Goal: Task Accomplishment & Management: Complete application form

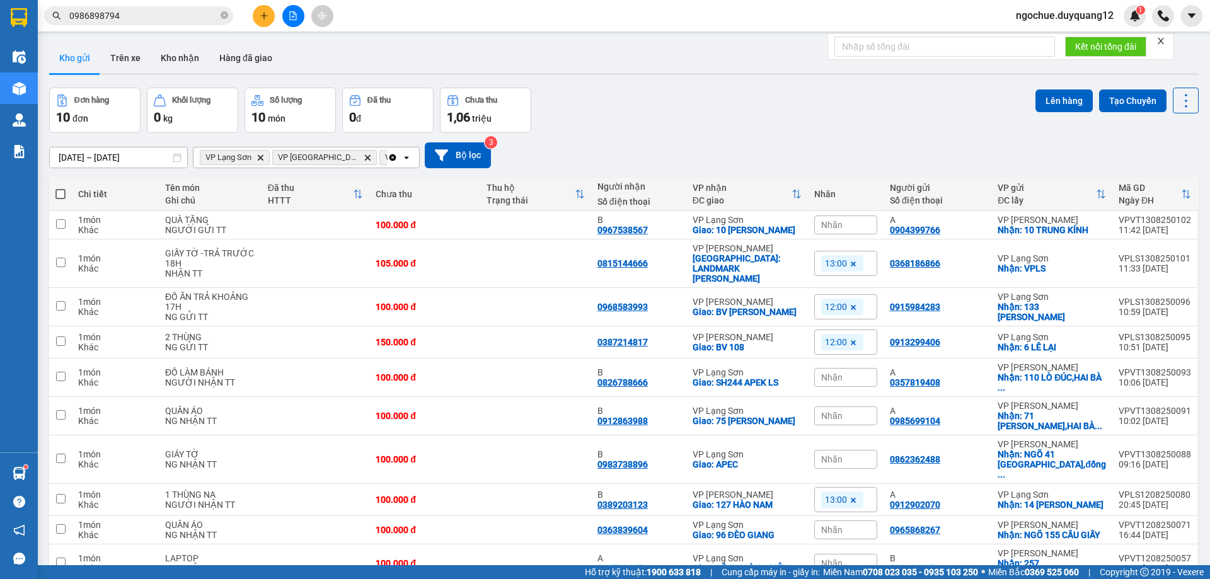
click at [226, 16] on icon "close-circle" at bounding box center [224, 15] width 8 height 8
paste input "0945581993"
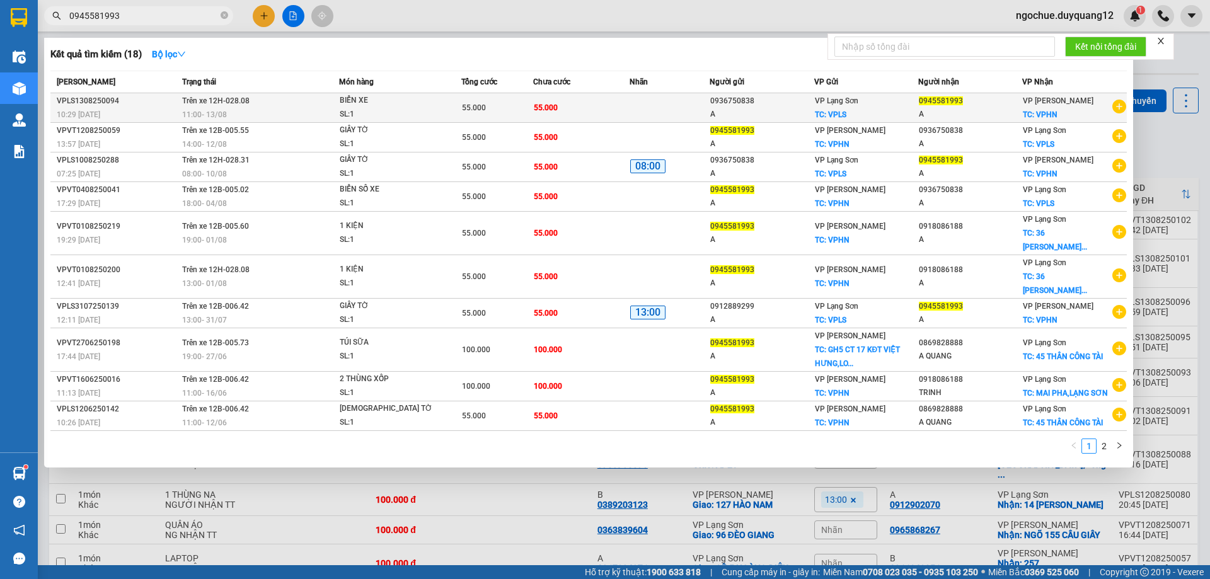
type input "0945581993"
click at [638, 107] on td at bounding box center [669, 108] width 80 height 30
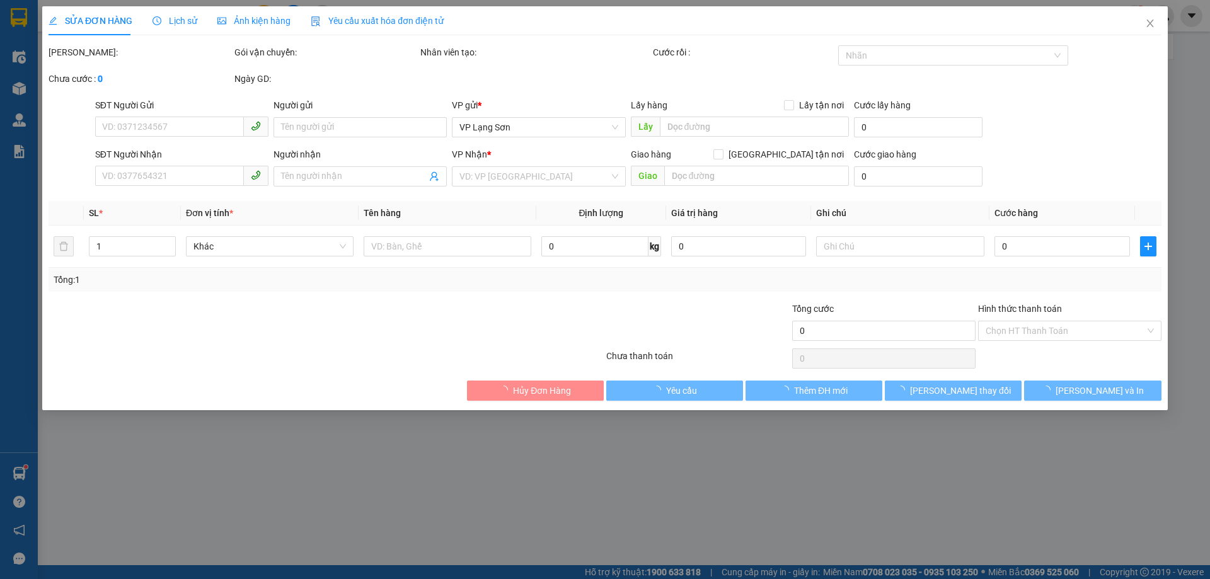
type input "0936750838"
type input "A"
checkbox input "true"
type input "VPLS"
type input "0945581993"
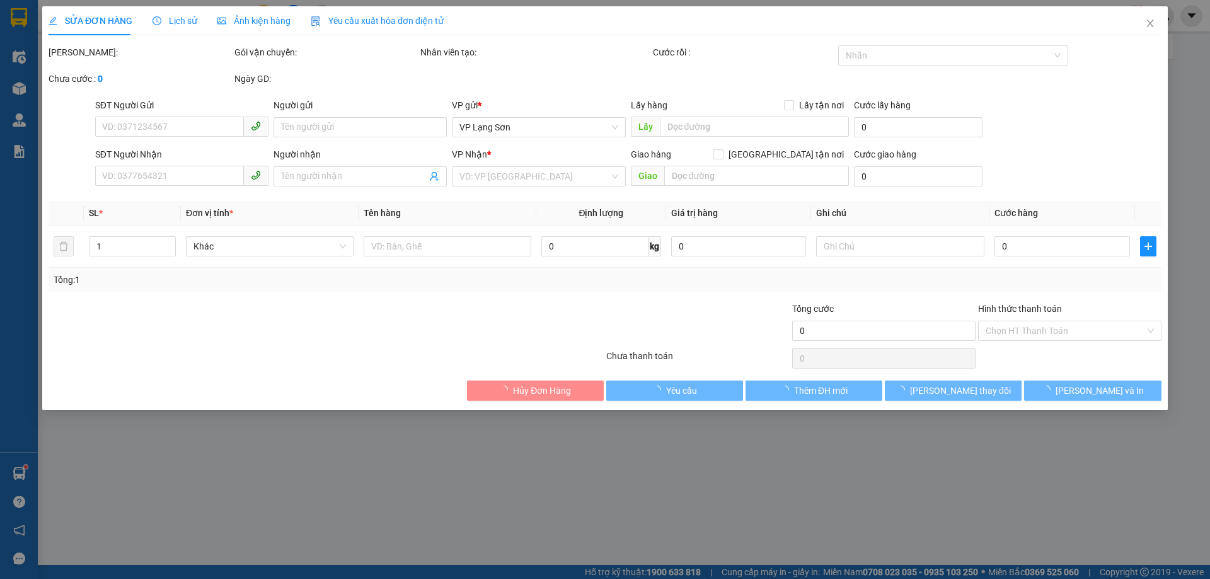
type input "A"
checkbox input "true"
type input "VPHN"
type input "55.000"
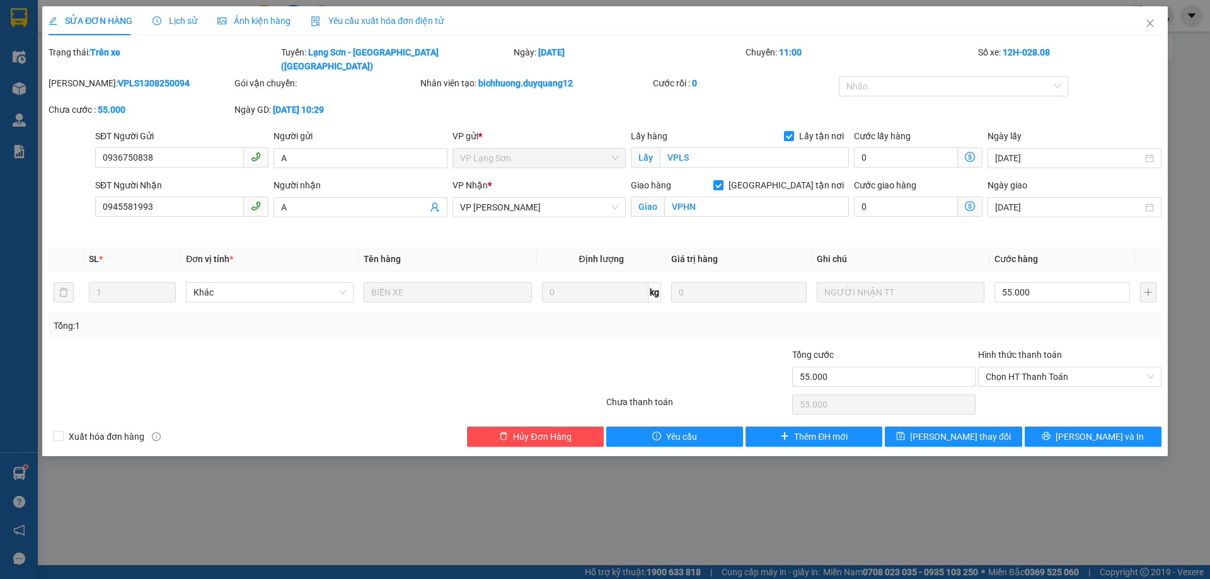
click at [751, 91] on div "[PERSON_NAME]: VPLS1308250094 Gói vận chuyển: Nhân viên tạo: bichhuong.duyquang…" at bounding box center [604, 102] width 1115 height 53
click at [1145, 21] on icon "close" at bounding box center [1150, 23] width 10 height 10
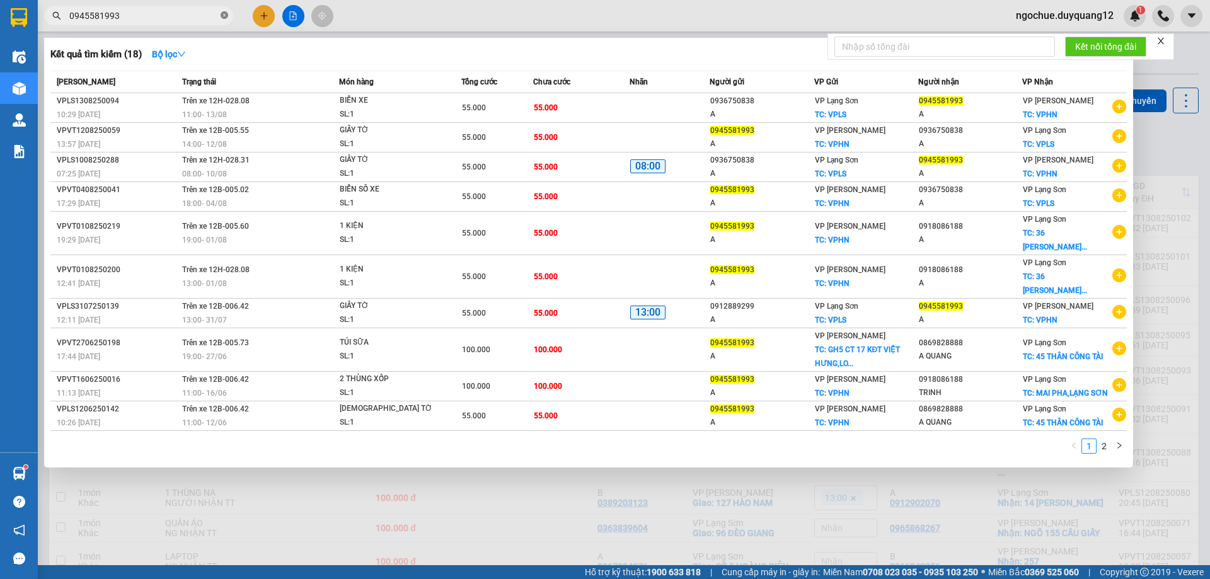
click at [222, 15] on icon "close-circle" at bounding box center [224, 15] width 8 height 8
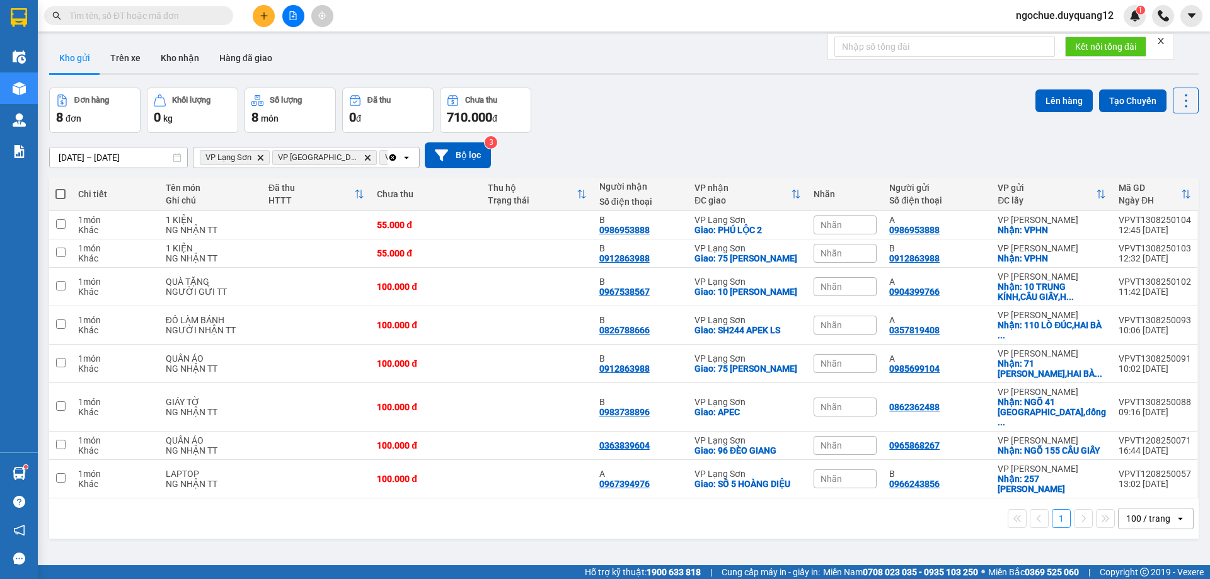
drag, startPoint x: 171, startPoint y: 17, endPoint x: 259, endPoint y: 11, distance: 87.8
click at [260, 11] on icon "plus" at bounding box center [264, 15] width 9 height 9
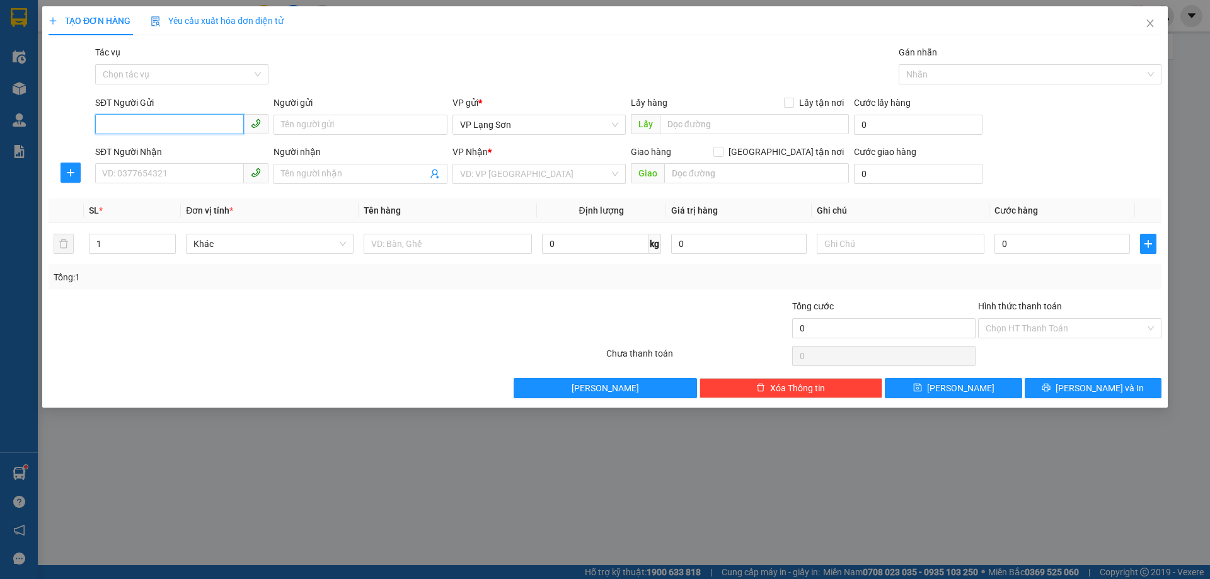
paste input "0867621311"
type input "0867621311"
drag, startPoint x: 728, startPoint y: 125, endPoint x: 632, endPoint y: 113, distance: 96.4
click at [727, 125] on input "text" at bounding box center [754, 124] width 189 height 20
type input "8C [PERSON_NAME]"
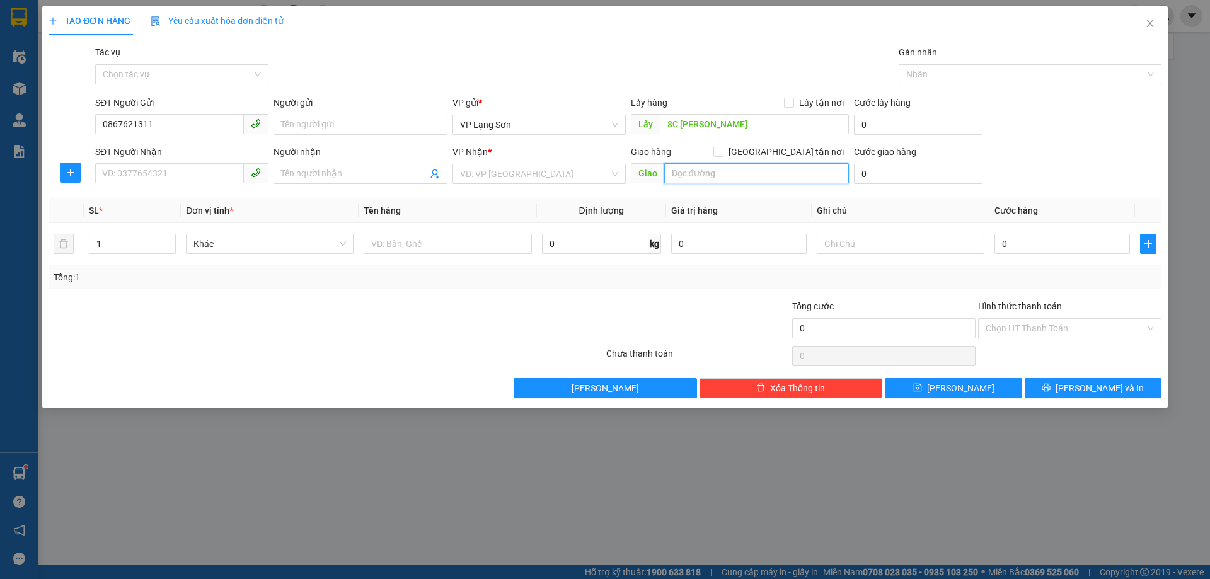
click at [762, 179] on input "text" at bounding box center [756, 173] width 185 height 20
type input "NGÕ 45 HÀO NAM"
click at [782, 159] on div "Giao hàng [GEOGRAPHIC_DATA] tận nơi" at bounding box center [740, 154] width 218 height 19
click at [722, 155] on input "[GEOGRAPHIC_DATA] tận nơi" at bounding box center [717, 151] width 9 height 9
checkbox input "true"
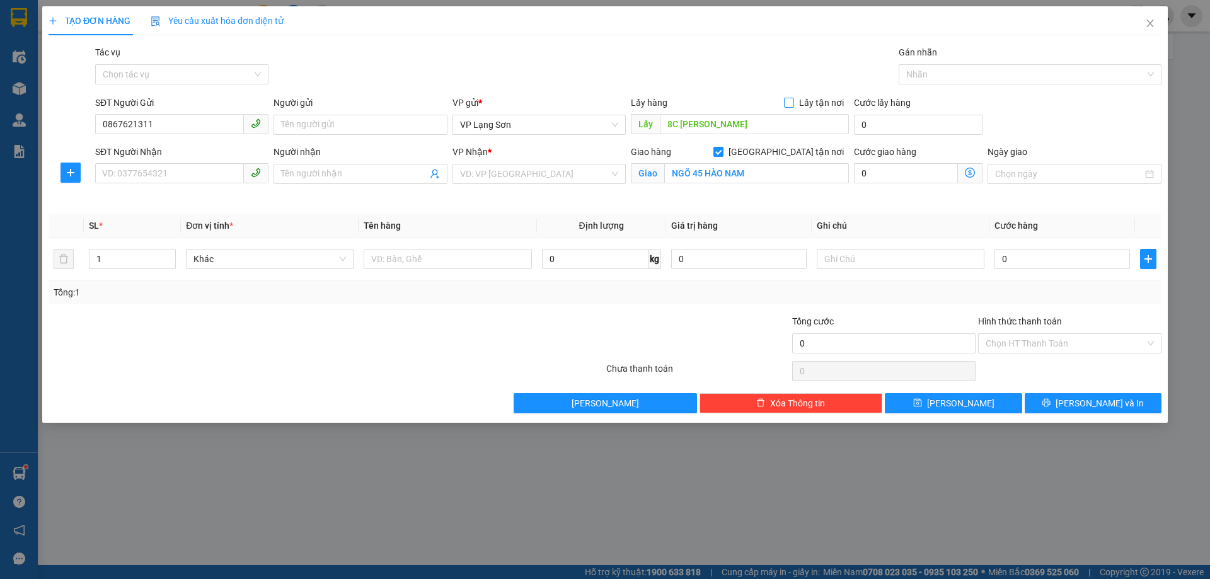
click at [794, 108] on label "Lấy tận nơi" at bounding box center [816, 103] width 65 height 14
click at [793, 106] on input "Lấy tận nơi" at bounding box center [788, 102] width 9 height 9
checkbox input "true"
click at [553, 178] on input "search" at bounding box center [534, 173] width 149 height 19
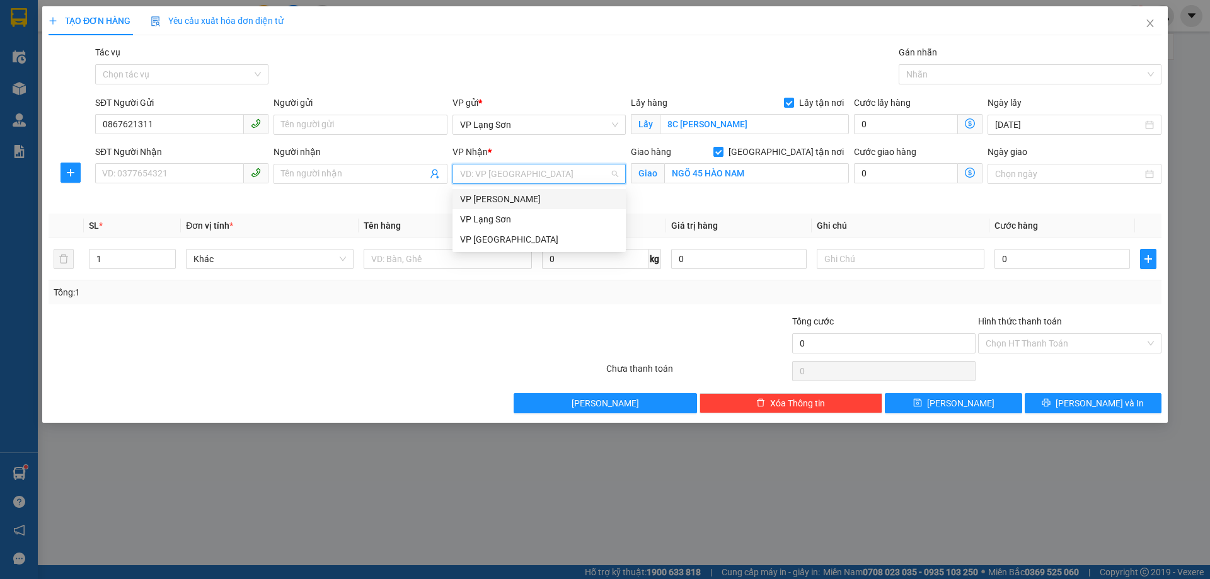
click at [520, 202] on div "VP [PERSON_NAME]" at bounding box center [539, 199] width 158 height 14
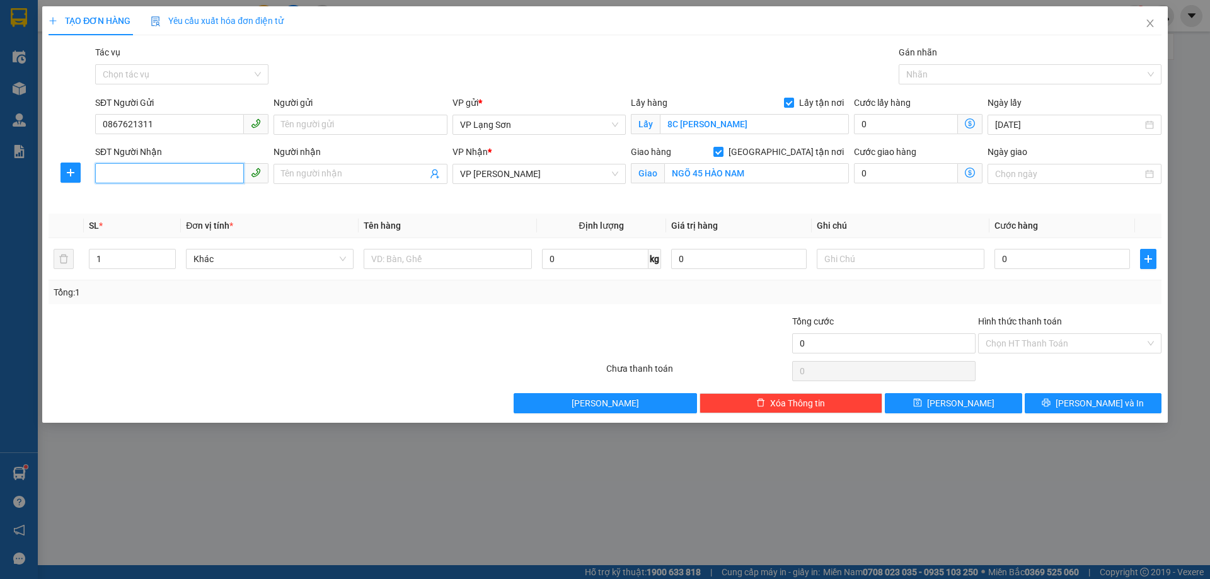
click at [163, 171] on input "SĐT Người Nhận" at bounding box center [169, 173] width 149 height 20
click at [389, 259] on input "text" at bounding box center [447, 259] width 168 height 20
click at [197, 191] on div "SĐT Người Nhận VD: 0377654321" at bounding box center [182, 174] width 178 height 59
click at [532, 198] on div "VP Nhận * VP [PERSON_NAME]" at bounding box center [539, 174] width 178 height 59
click at [492, 200] on div "VP Nhận * VP [PERSON_NAME]" at bounding box center [539, 174] width 178 height 59
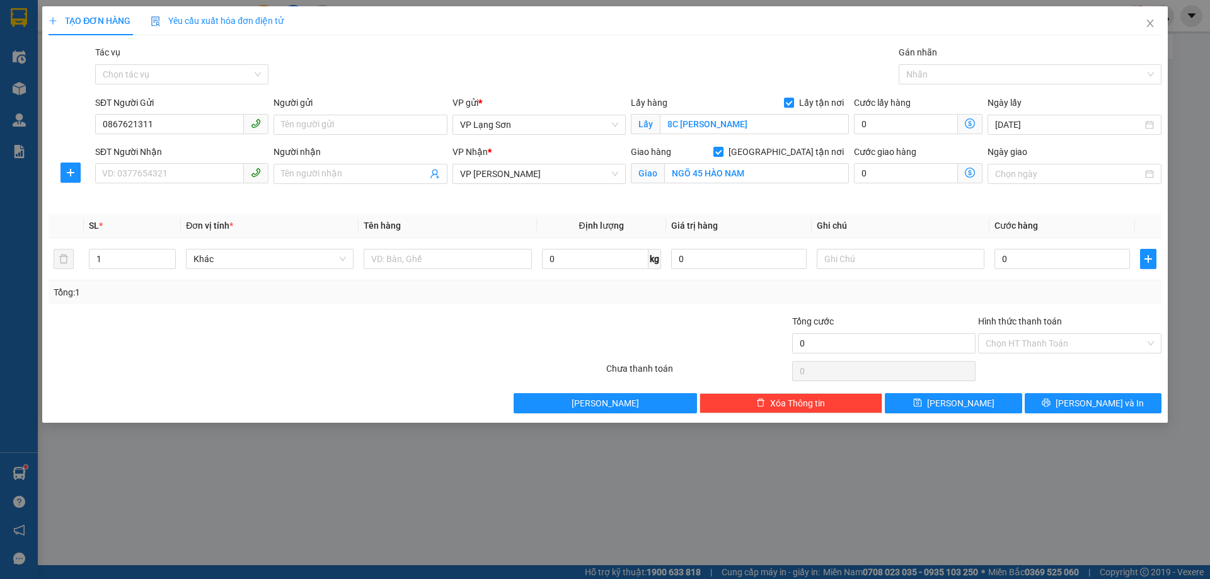
click at [492, 200] on div "VP Nhận * VP [PERSON_NAME]" at bounding box center [539, 174] width 178 height 59
click at [517, 212] on div "Transit Pickup Surcharge Ids Transit Deliver Surcharge Ids Transit Deliver Surc…" at bounding box center [605, 229] width 1113 height 368
click at [591, 150] on div "VP Nhận *" at bounding box center [538, 152] width 173 height 14
drag, startPoint x: 484, startPoint y: 219, endPoint x: 209, endPoint y: 205, distance: 275.1
click at [480, 219] on th "Tên hàng" at bounding box center [447, 226] width 178 height 25
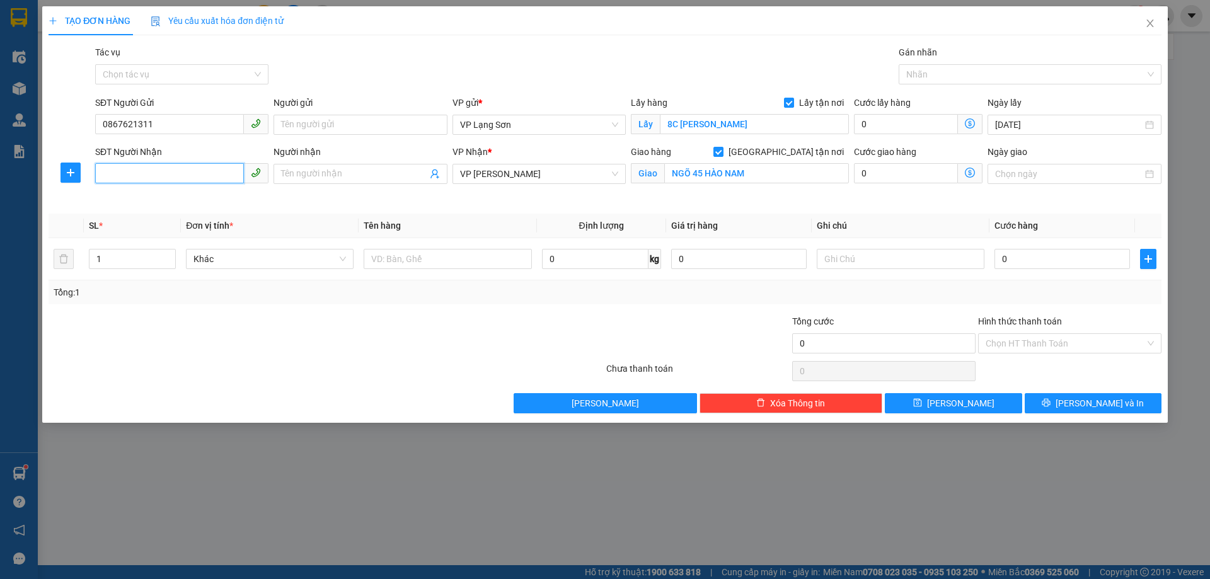
click at [169, 176] on input "SĐT Người Nhận" at bounding box center [169, 173] width 149 height 20
drag, startPoint x: 168, startPoint y: 125, endPoint x: 43, endPoint y: 141, distance: 125.2
click at [43, 141] on div "TẠO ĐƠN HÀNG Yêu cầu xuất hóa đơn điện tử Transit Pickup Surcharge Ids Transit …" at bounding box center [604, 214] width 1125 height 416
type input "0867621311"
click at [143, 120] on input "SĐT Người Gửi" at bounding box center [169, 124] width 149 height 20
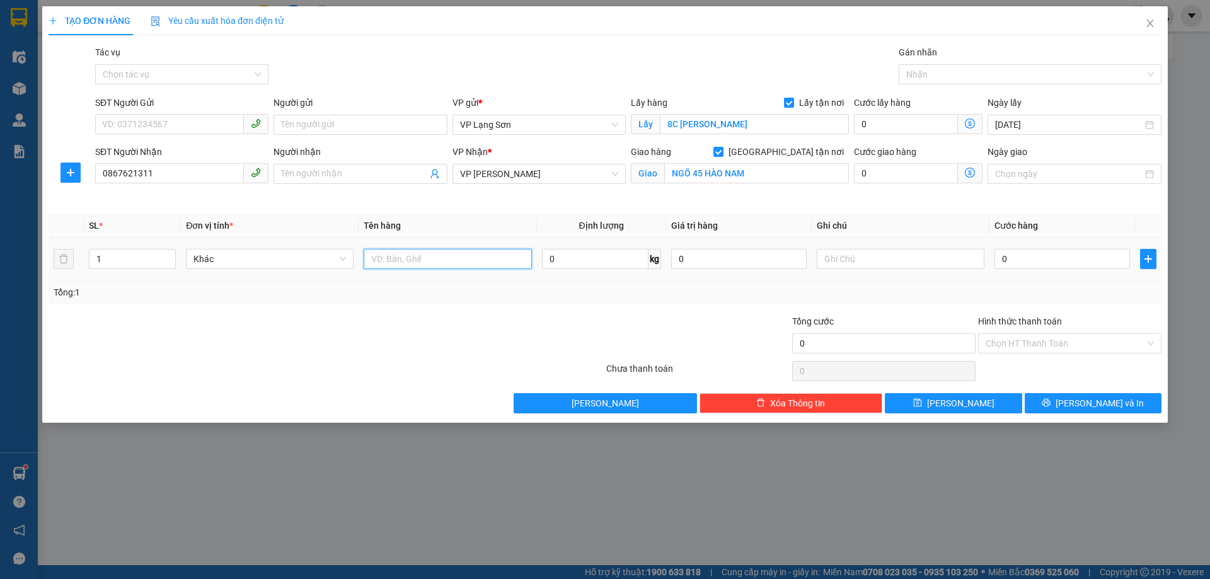
click at [484, 260] on input "text" at bounding box center [447, 259] width 168 height 20
type input "NA"
type input "1"
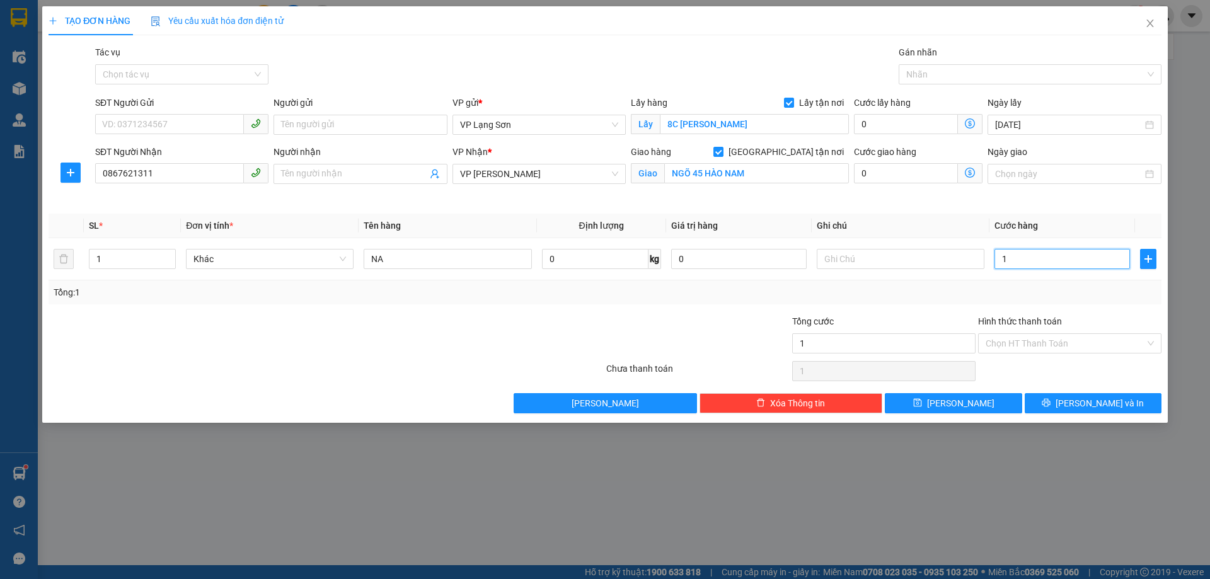
type input "10"
type input "100"
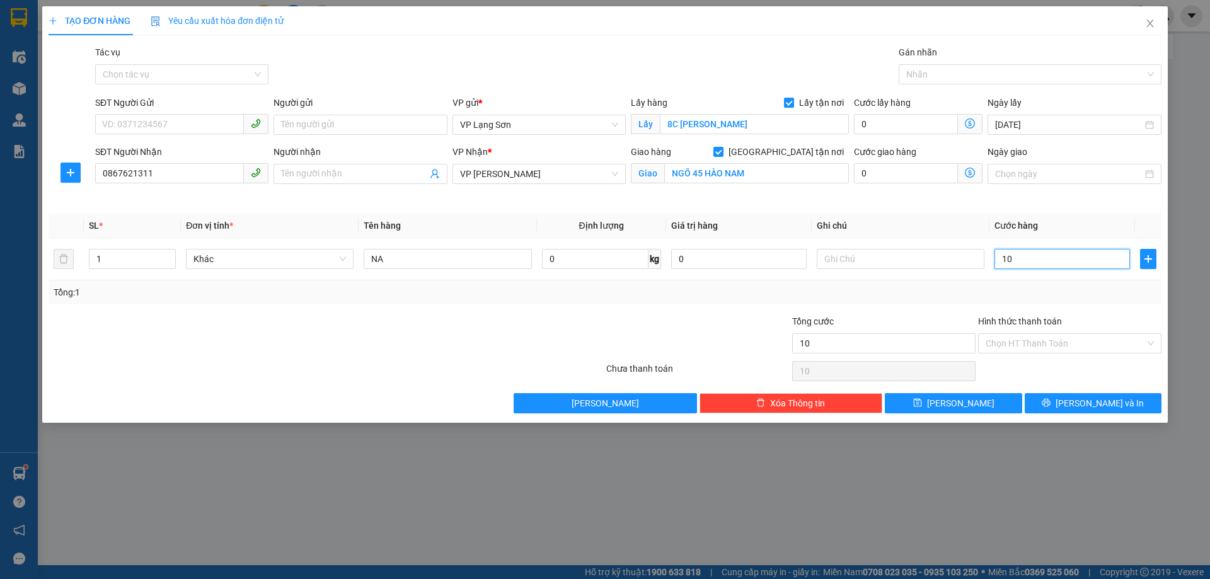
type input "100"
click at [731, 305] on div "Transit Pickup Surcharge Ids Transit Deliver Surcharge Ids Transit Deliver Surc…" at bounding box center [605, 229] width 1113 height 368
type input "100.000"
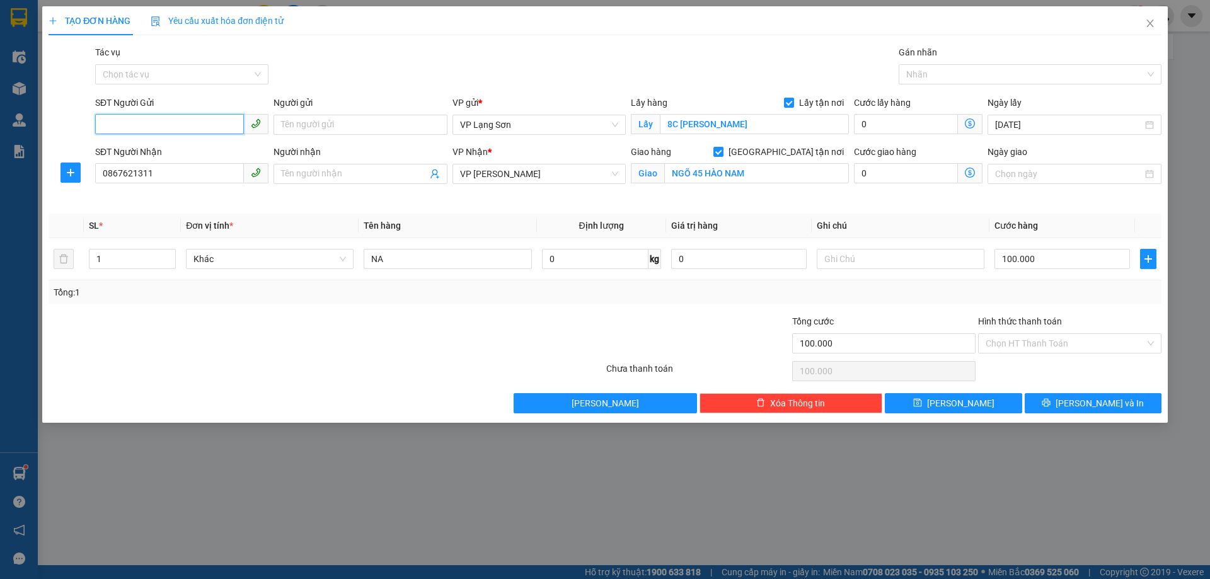
drag, startPoint x: 146, startPoint y: 119, endPoint x: 138, endPoint y: 119, distance: 8.2
click at [145, 119] on input "SĐT Người Gửi" at bounding box center [169, 124] width 149 height 20
type input "0343141040"
click at [896, 261] on input "text" at bounding box center [900, 259] width 168 height 20
type input "NHẬN TT"
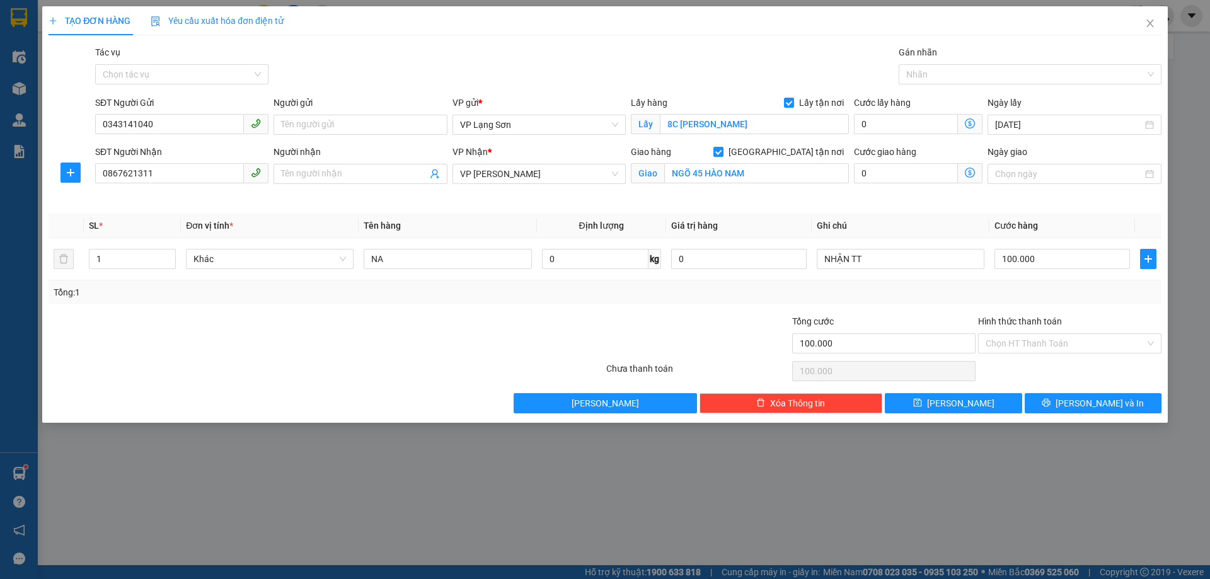
click at [931, 312] on div "Transit Pickup Surcharge Ids Transit Deliver Surcharge Ids Transit Deliver Surc…" at bounding box center [605, 229] width 1113 height 368
click at [927, 401] on button "[PERSON_NAME]" at bounding box center [952, 403] width 137 height 20
click at [104, 173] on input "0867621311" at bounding box center [169, 173] width 149 height 20
type input "0867621311"
click at [935, 396] on button "[PERSON_NAME]" at bounding box center [952, 403] width 137 height 20
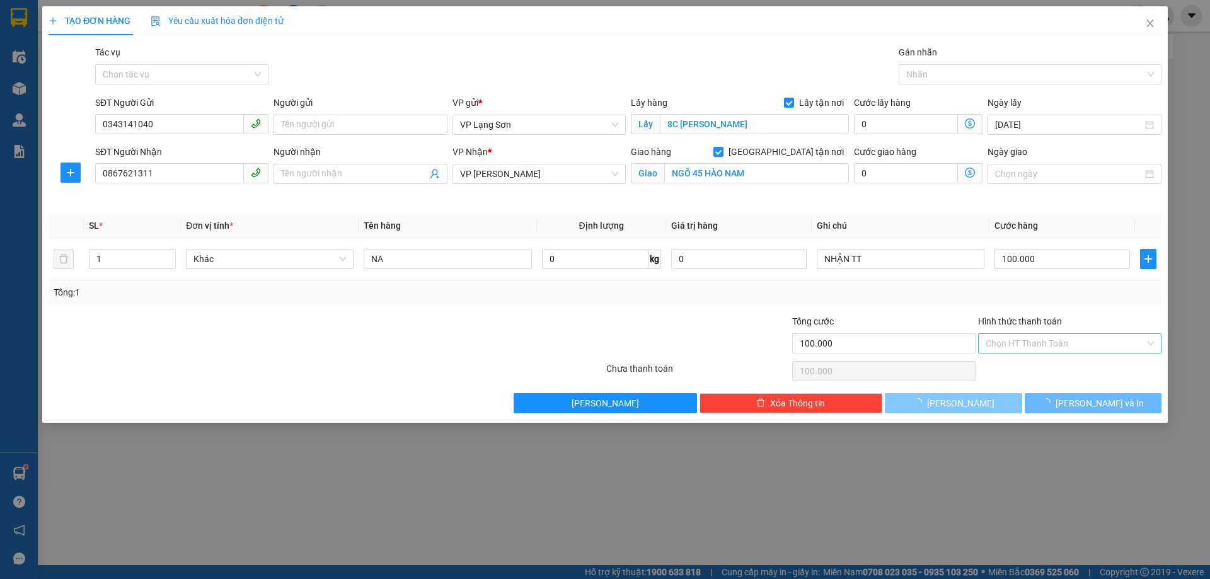
checkbox input "false"
type input "0"
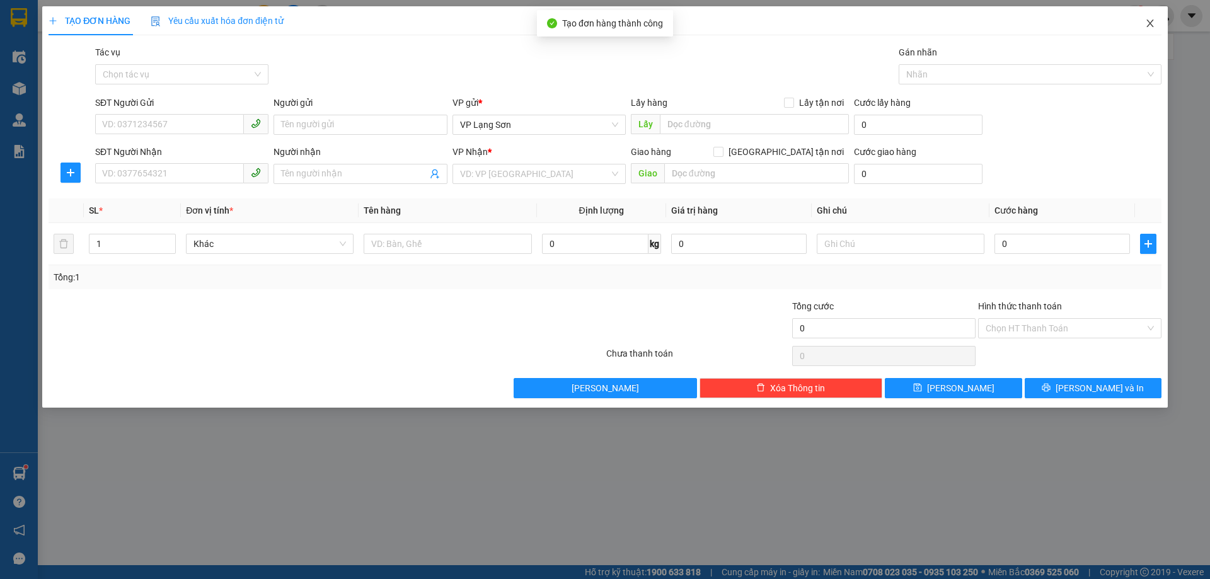
click at [1152, 25] on icon "close" at bounding box center [1150, 23] width 10 height 10
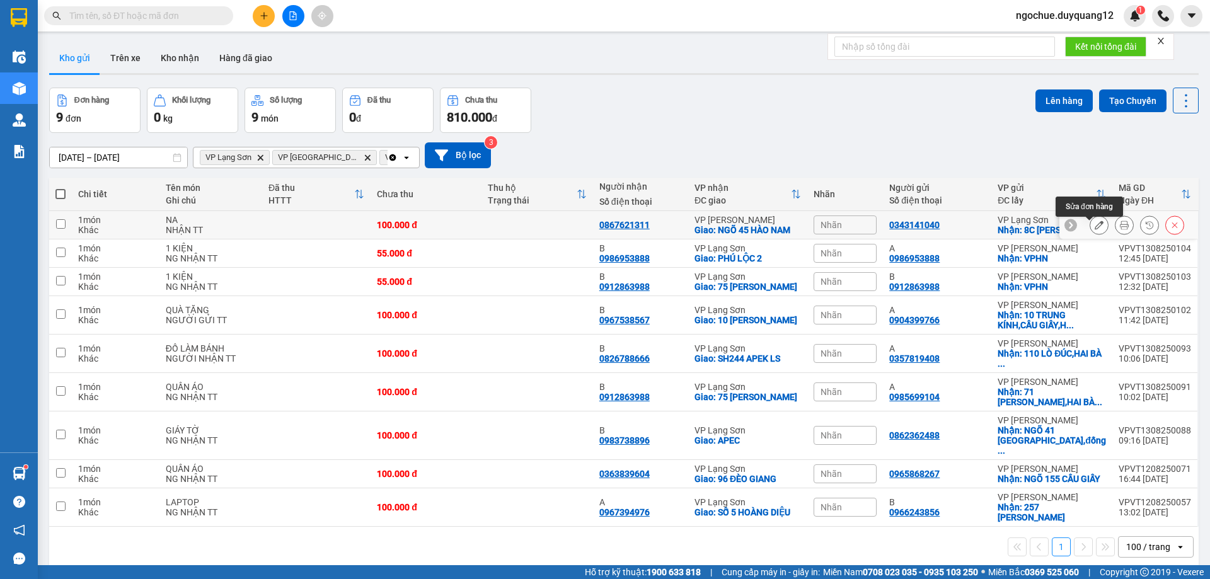
click at [1094, 229] on icon at bounding box center [1098, 224] width 9 height 9
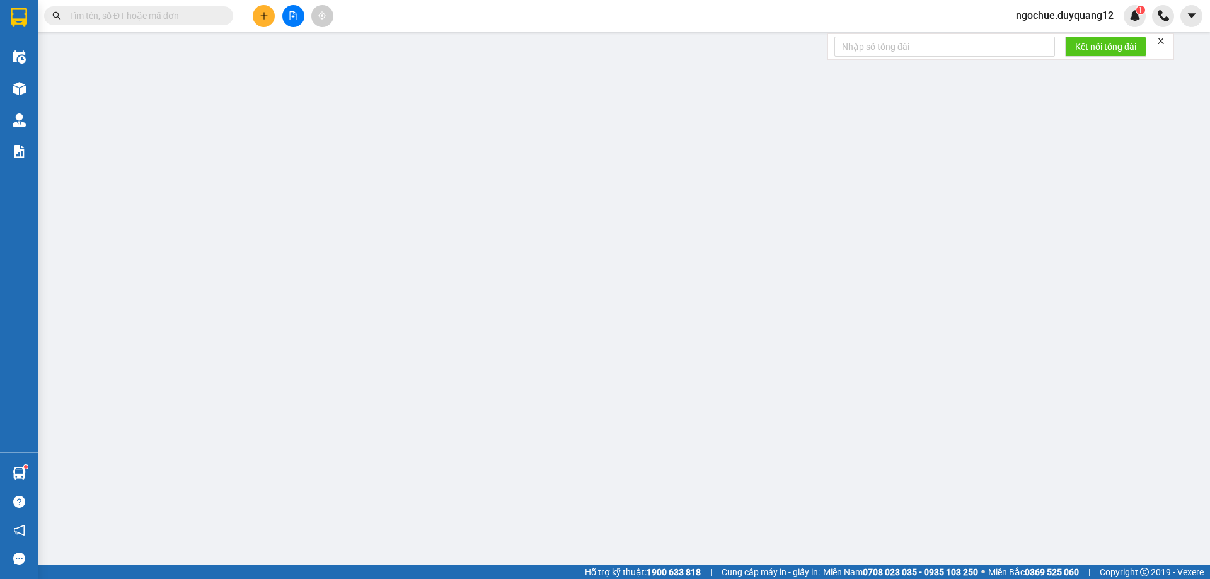
type input "0343141040"
checkbox input "true"
type input "8C [PERSON_NAME]"
type input "0867621311"
checkbox input "true"
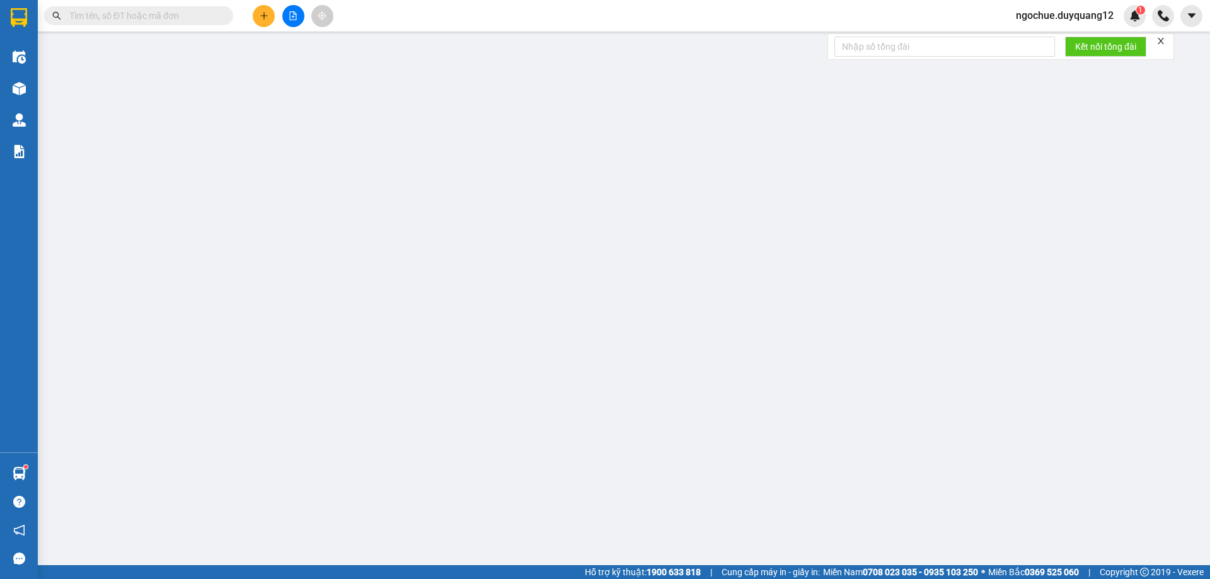
type input "NGÕ 45 HÀO NAM"
type input "100.000"
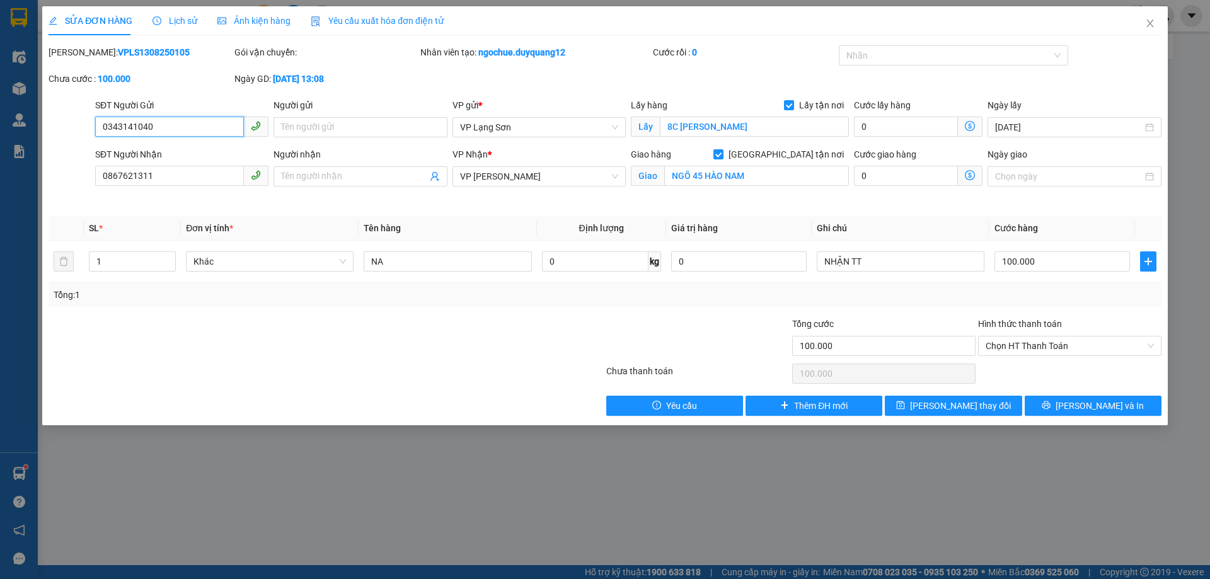
drag, startPoint x: 142, startPoint y: 130, endPoint x: 77, endPoint y: 130, distance: 64.3
click at [77, 130] on div "SĐT Người Gửi 0343141040 0343141040 Người gửi Tên người gửi VP gửi * VP Lạng Sơ…" at bounding box center [604, 120] width 1115 height 44
click at [1186, 79] on div "SỬA ĐƠN HÀNG Lịch sử Ảnh kiện hàng Yêu cầu xuất hóa đơn điện tử Total Paid Fee …" at bounding box center [605, 289] width 1210 height 579
click at [1153, 24] on icon "close" at bounding box center [1150, 23] width 10 height 10
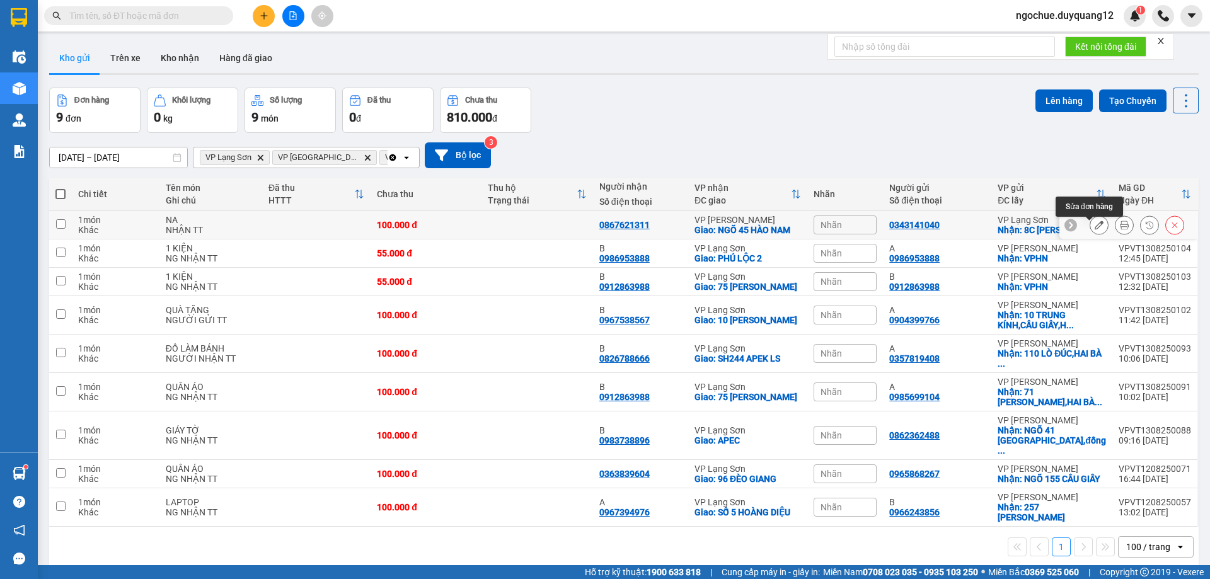
click at [1094, 229] on icon at bounding box center [1098, 224] width 9 height 9
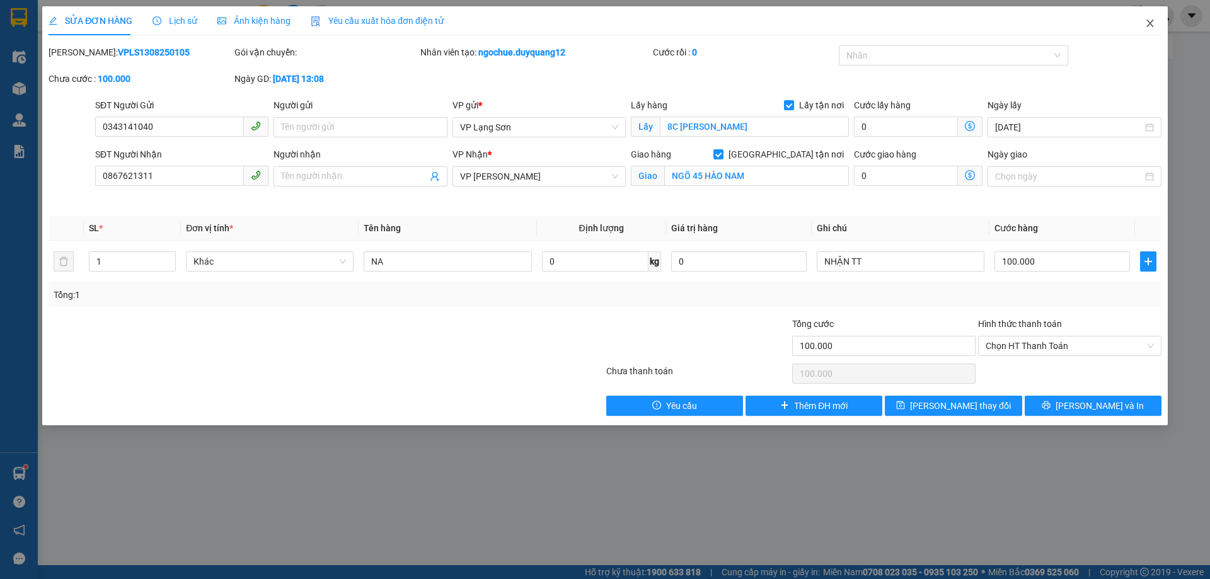
click at [1147, 25] on icon "close" at bounding box center [1150, 23] width 10 height 10
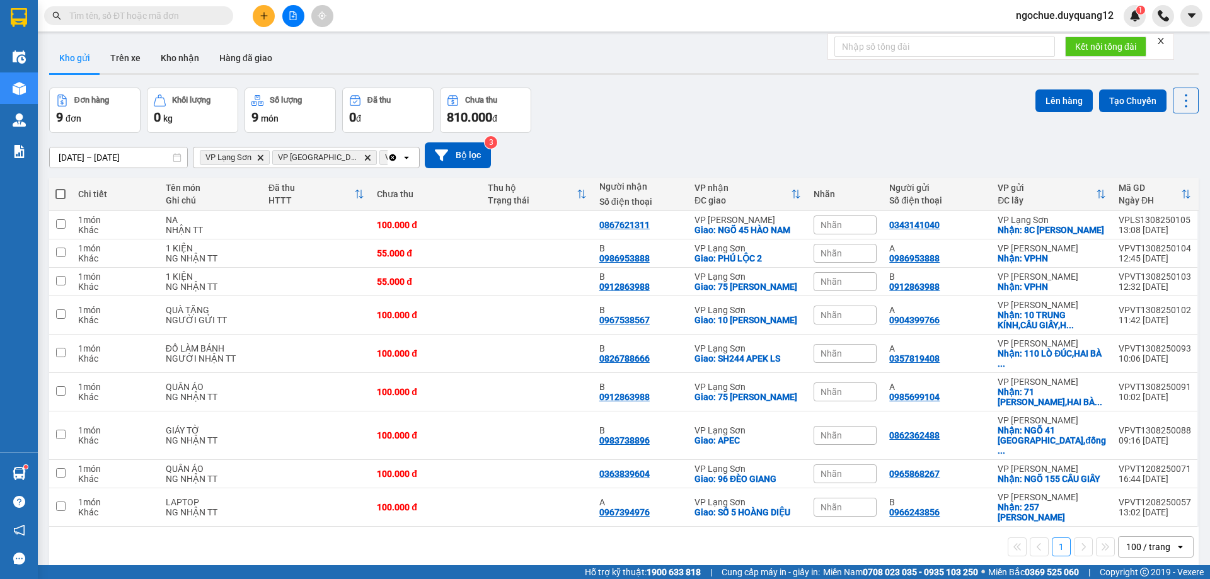
drag, startPoint x: 854, startPoint y: 153, endPoint x: 829, endPoint y: 154, distance: 24.6
click at [852, 153] on div "[DATE] – [DATE] Press the down arrow key to interact with the calendar and sele…" at bounding box center [623, 155] width 1149 height 26
click at [449, 154] on button "Bộ lọc" at bounding box center [458, 155] width 66 height 26
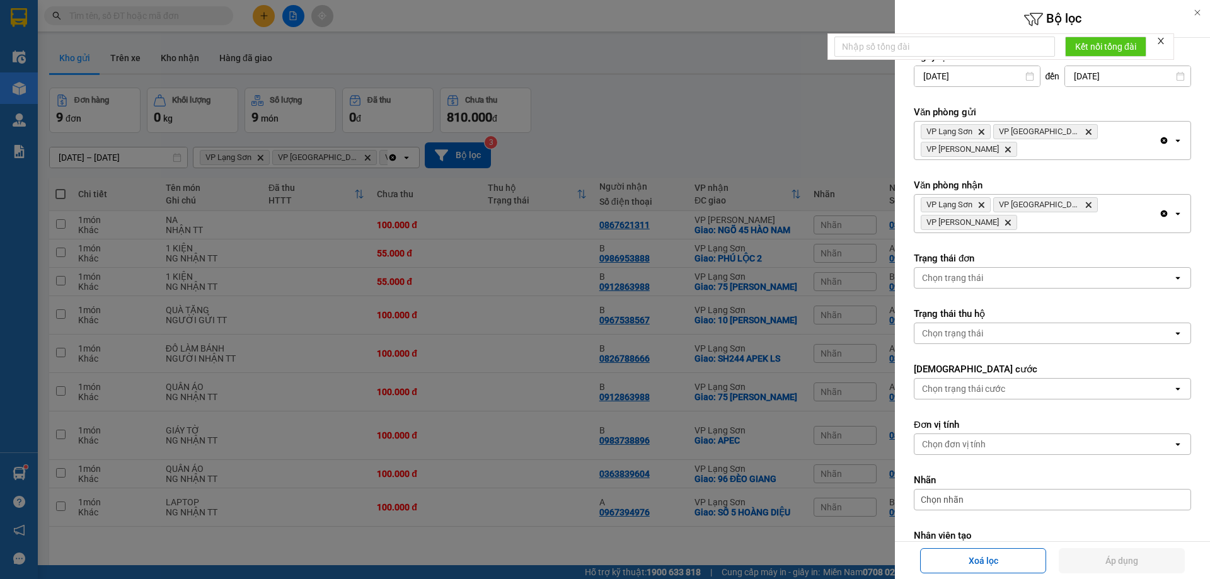
click at [1010, 220] on icon "VP Minh Khai, close by backspace" at bounding box center [1008, 223] width 6 height 6
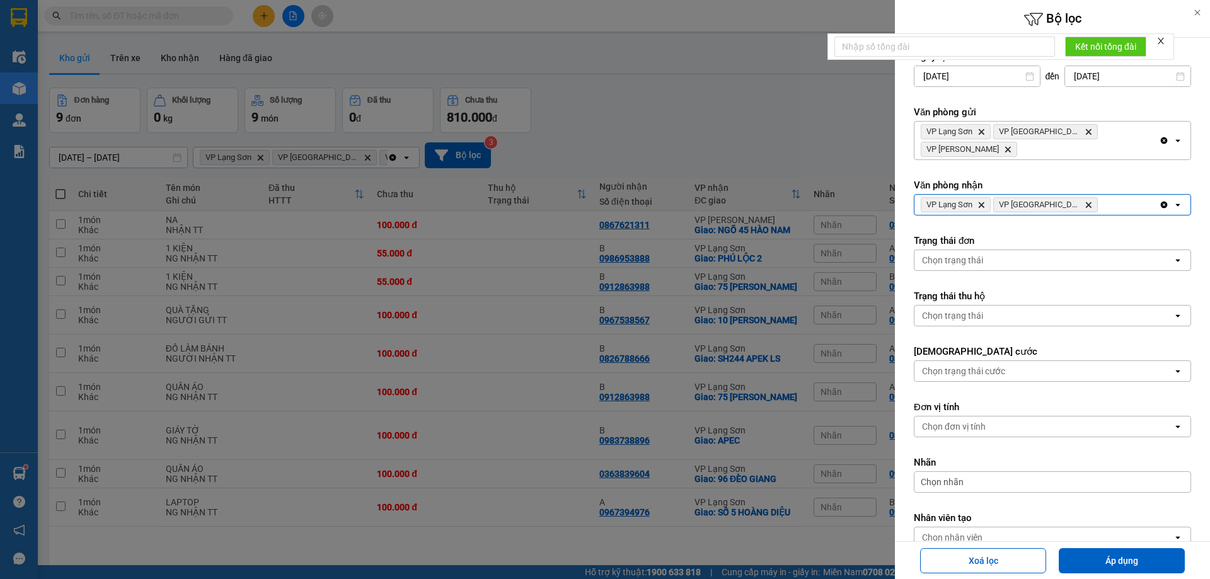
click at [1111, 195] on div "VP Lạng Sơn Delete VP [GEOGRAPHIC_DATA] Delete" at bounding box center [1036, 205] width 244 height 20
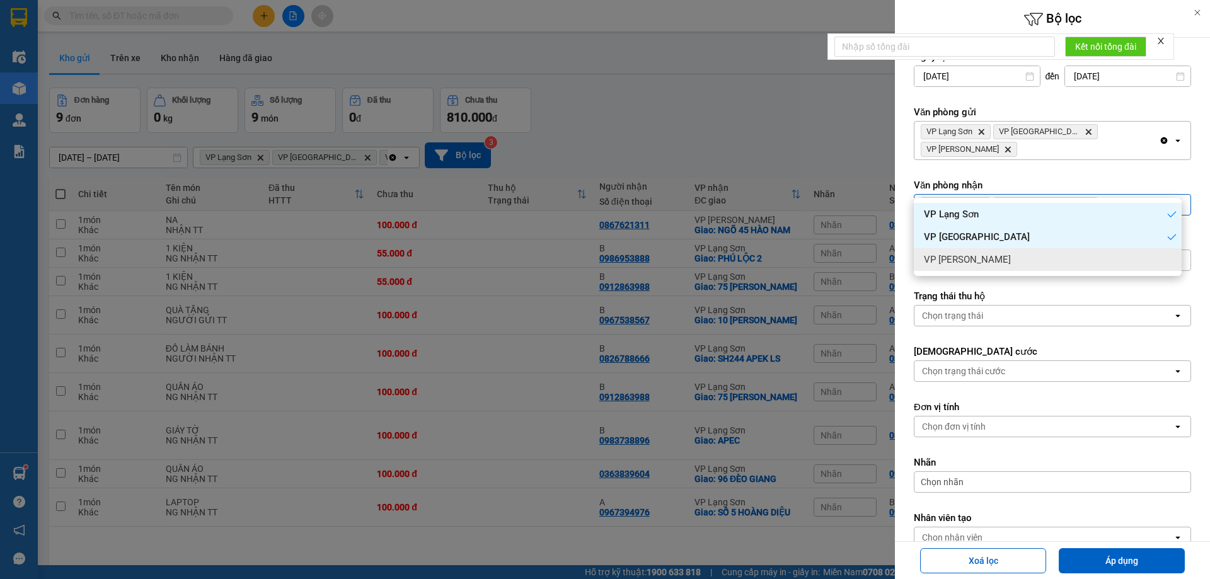
drag, startPoint x: 1076, startPoint y: 258, endPoint x: 1111, endPoint y: 328, distance: 78.3
click at [1076, 260] on div "VP [PERSON_NAME]" at bounding box center [1047, 259] width 268 height 23
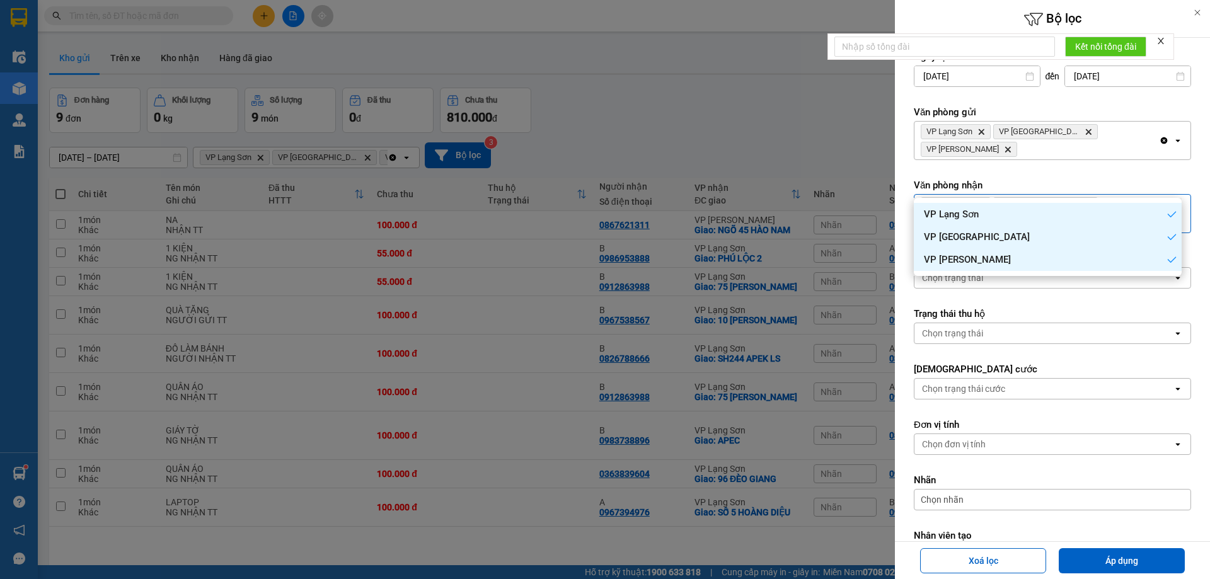
drag, startPoint x: 1107, startPoint y: 556, endPoint x: 1075, endPoint y: 525, distance: 44.1
click at [1106, 556] on button "Áp dụng" at bounding box center [1121, 560] width 126 height 25
